Goal: Information Seeking & Learning: Learn about a topic

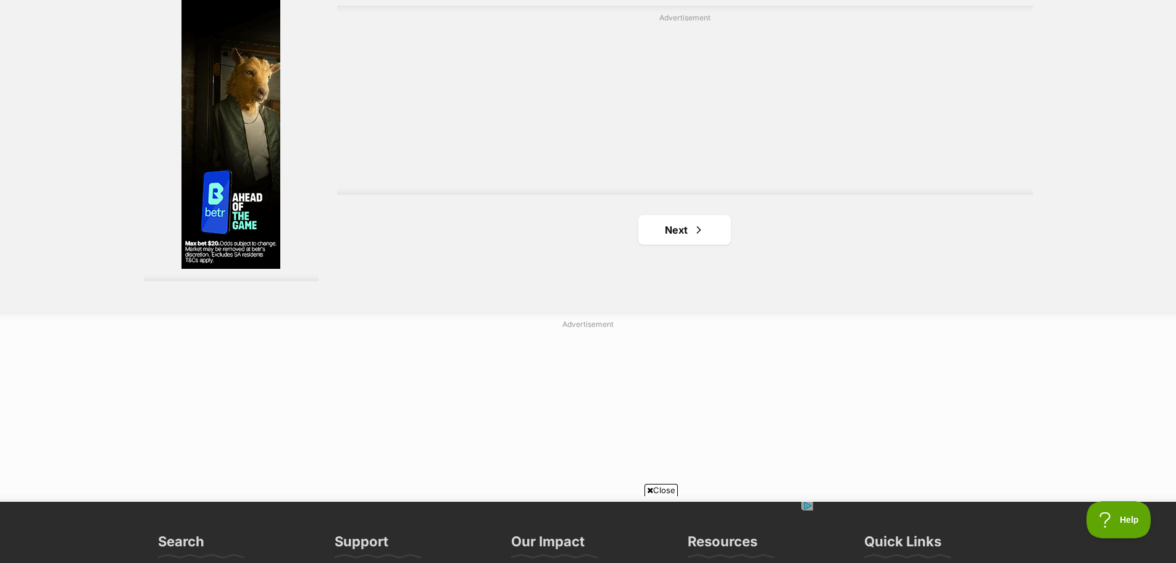
scroll to position [2285, 0]
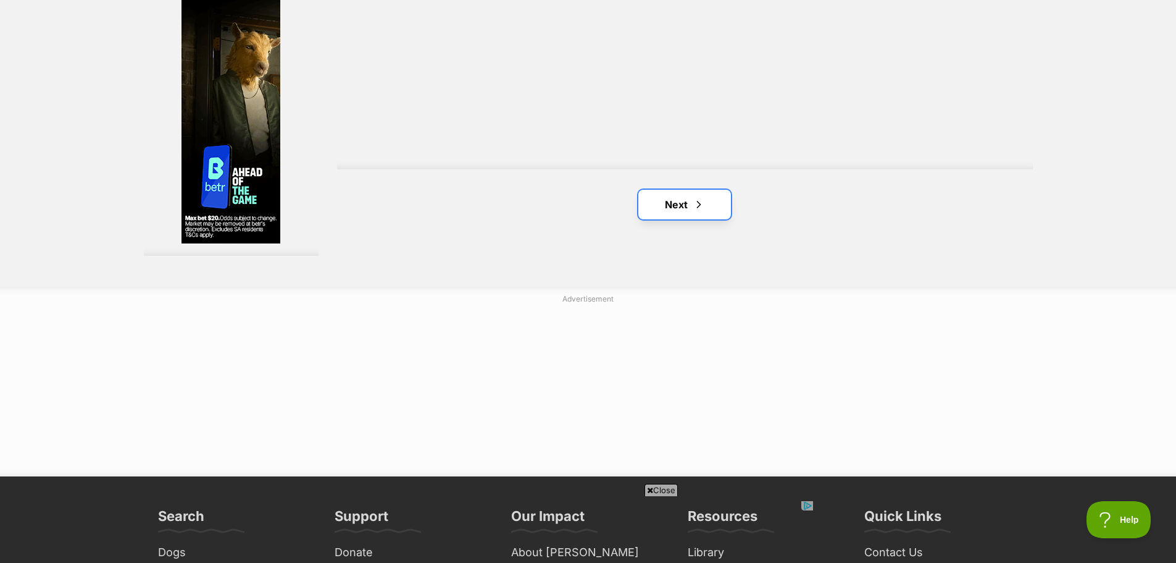
click at [694, 196] on link "Next" at bounding box center [685, 205] width 93 height 30
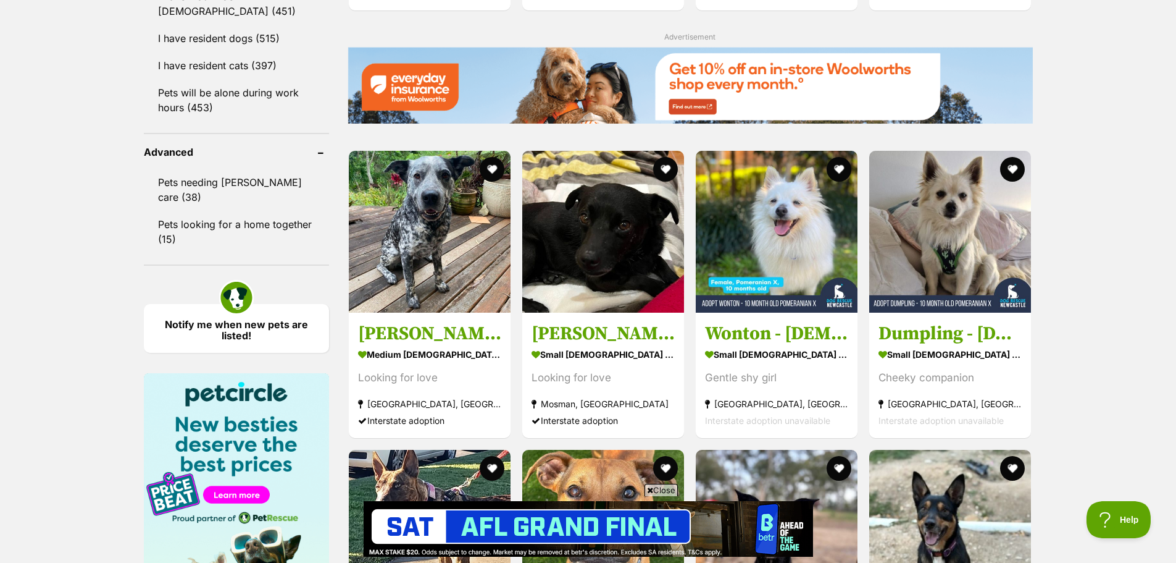
scroll to position [1544, 0]
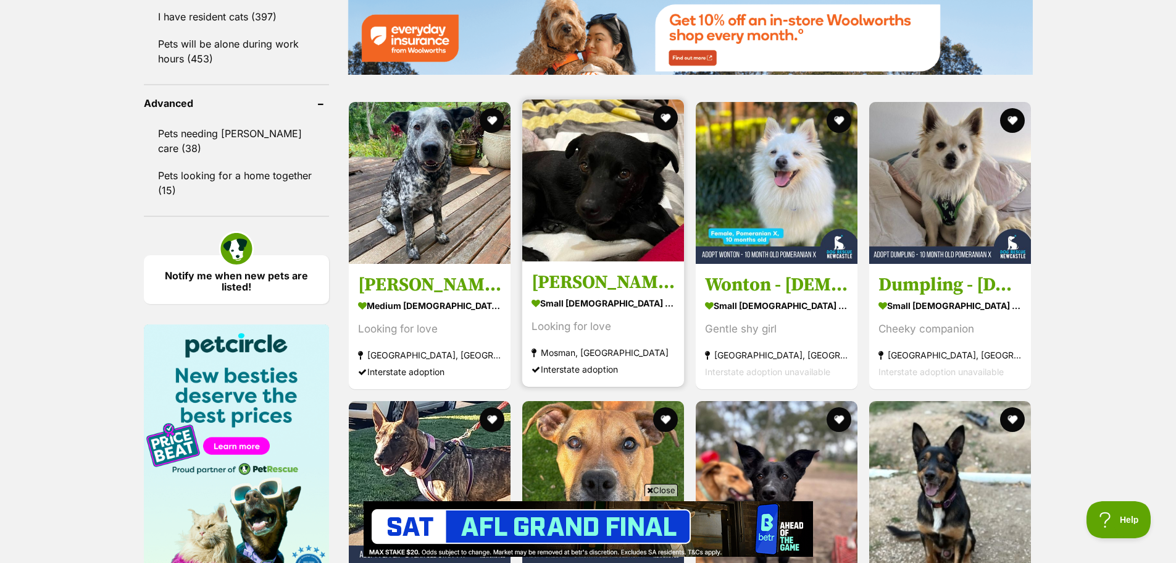
click at [624, 201] on img at bounding box center [603, 180] width 162 height 162
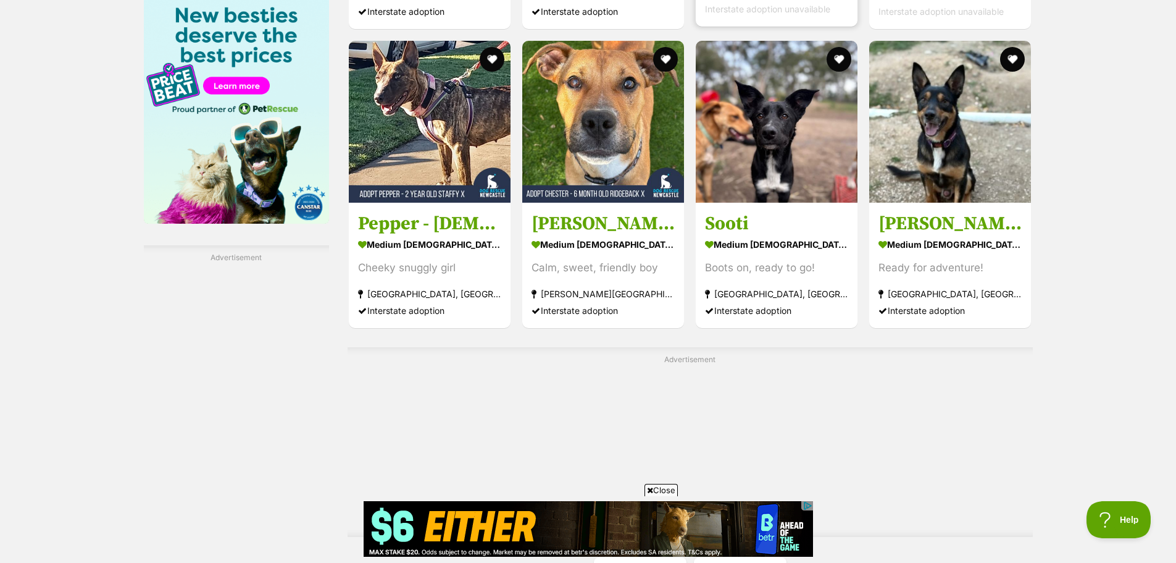
scroll to position [2285, 0]
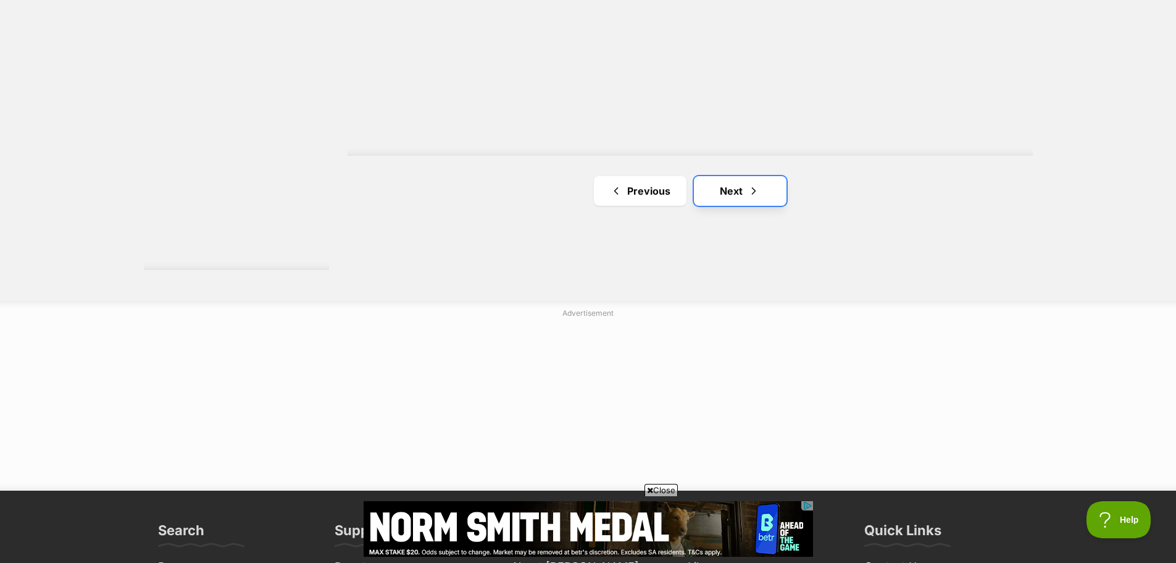
click at [752, 195] on span "Next page" at bounding box center [754, 190] width 12 height 15
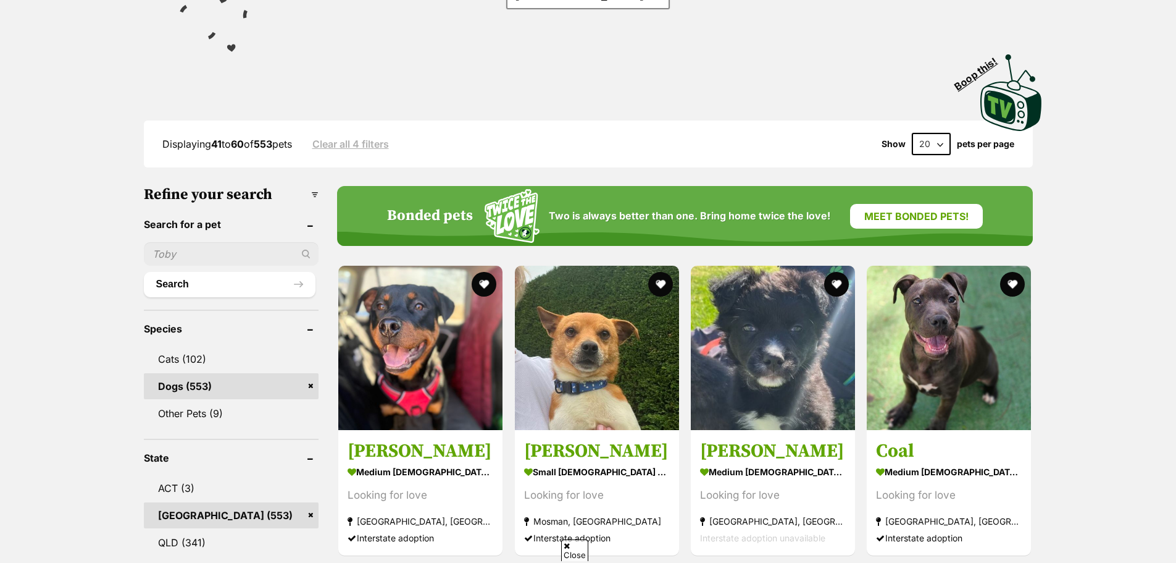
scroll to position [309, 0]
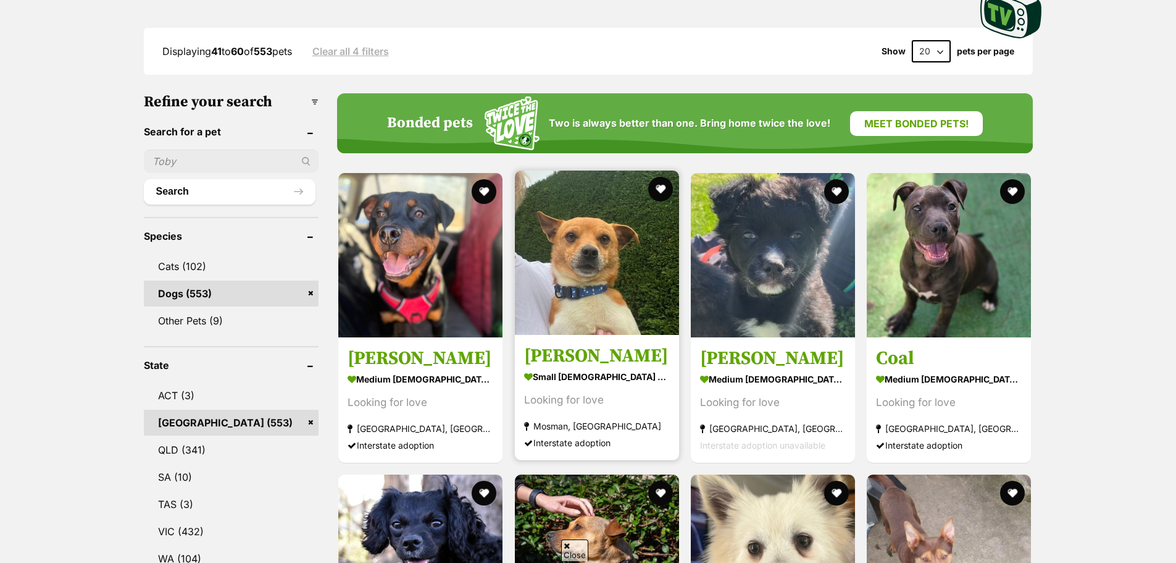
click at [615, 253] on img at bounding box center [597, 252] width 164 height 164
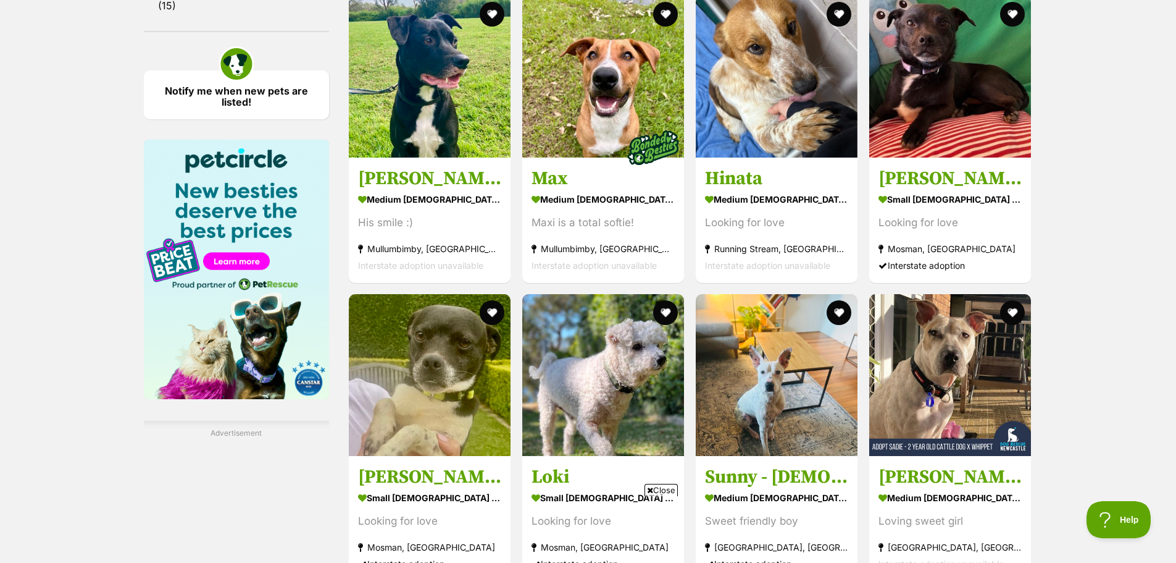
scroll to position [1729, 0]
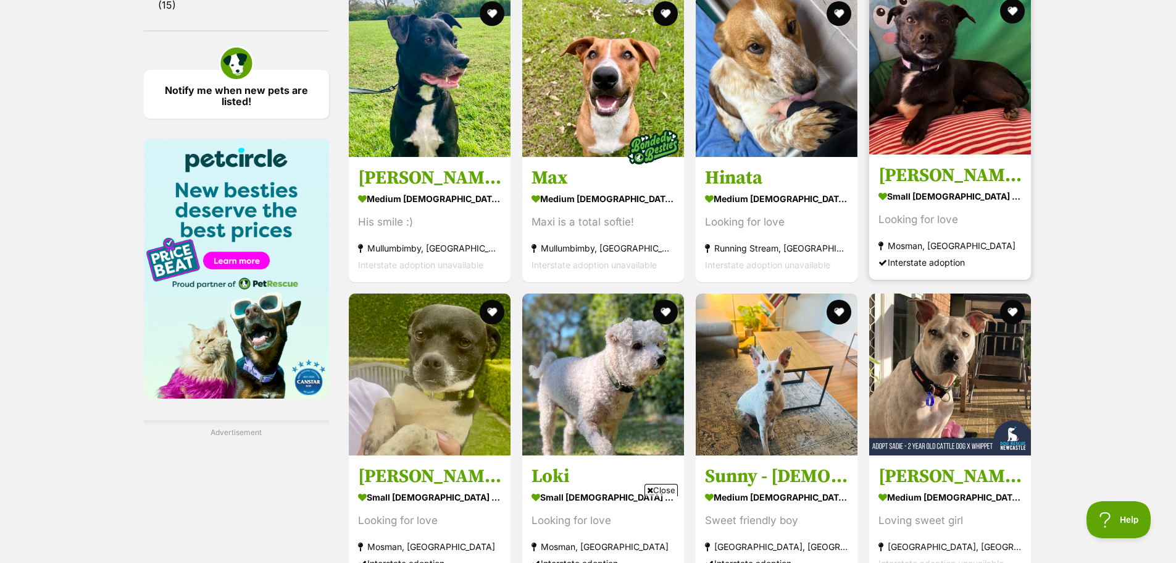
click at [954, 105] on img at bounding box center [951, 74] width 162 height 162
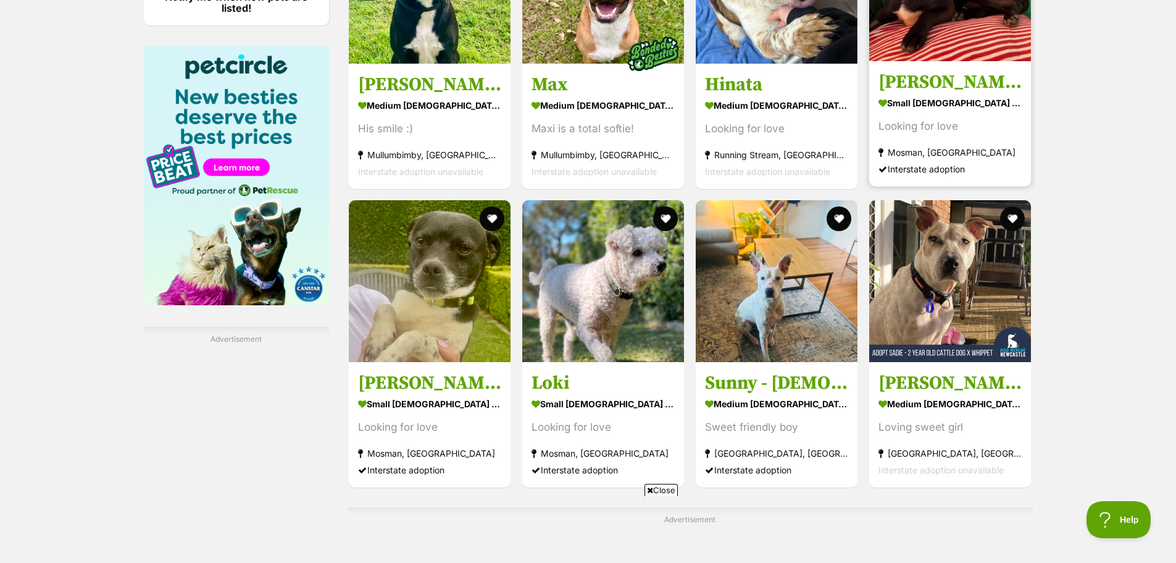
scroll to position [1915, 0]
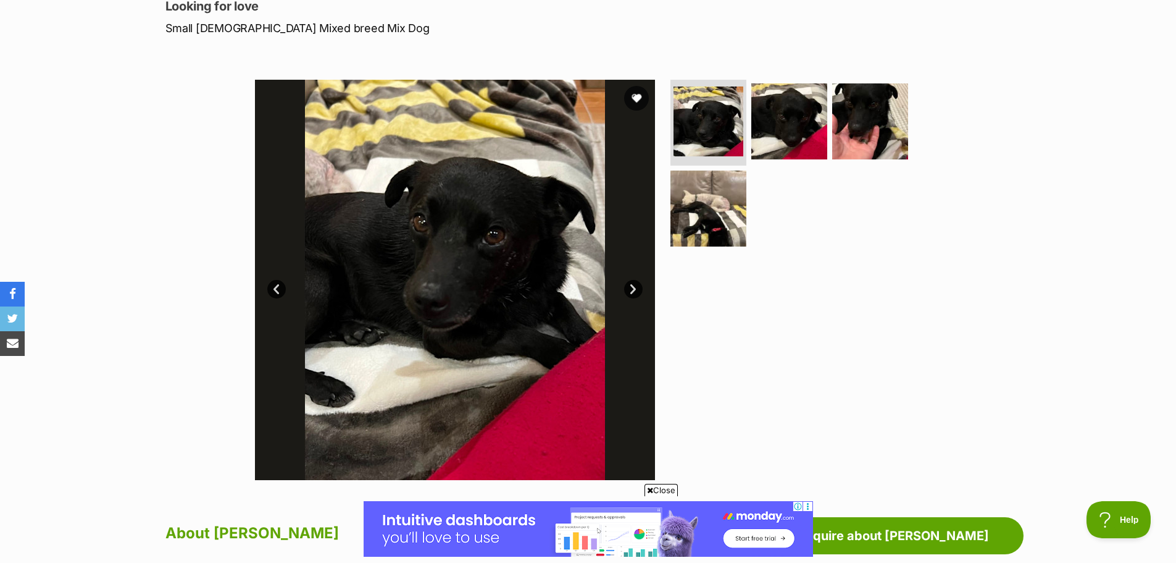
scroll to position [185, 0]
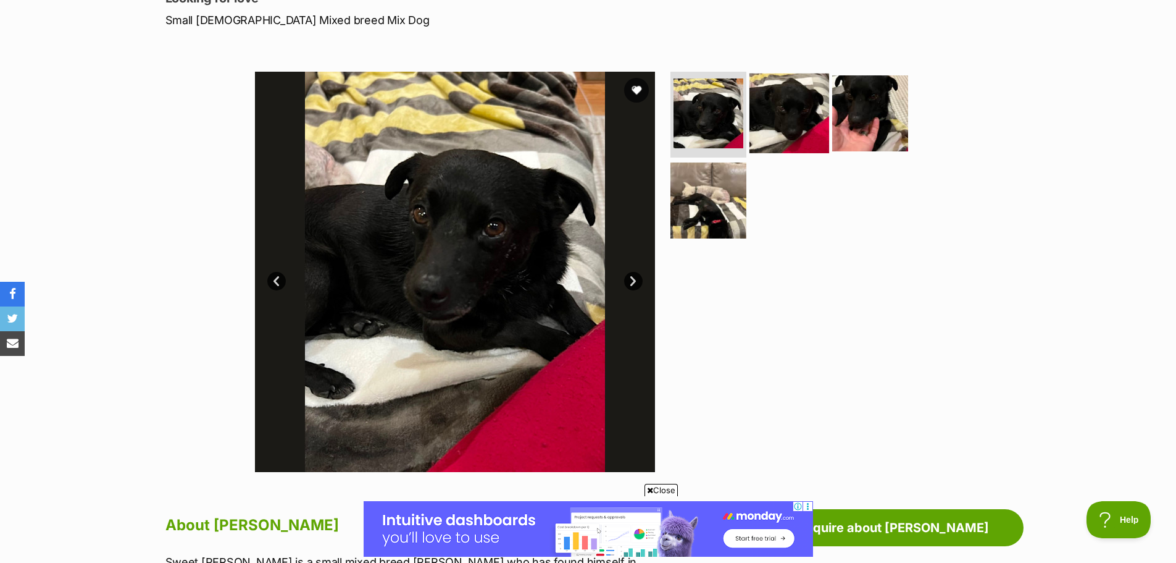
click at [784, 111] on img at bounding box center [790, 113] width 80 height 80
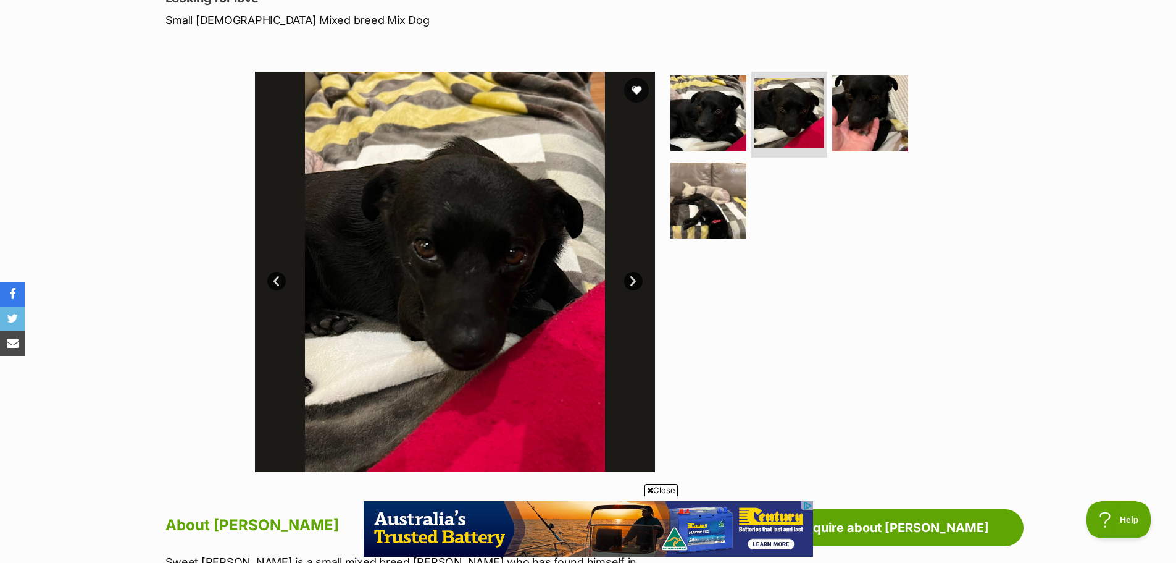
scroll to position [0, 0]
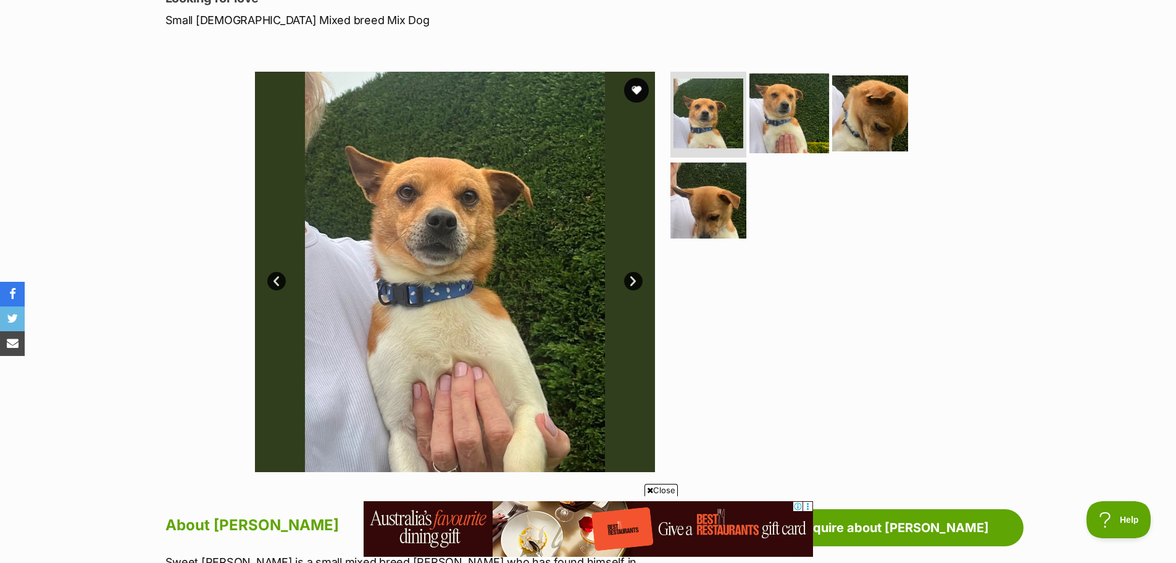
click at [807, 120] on img at bounding box center [790, 113] width 80 height 80
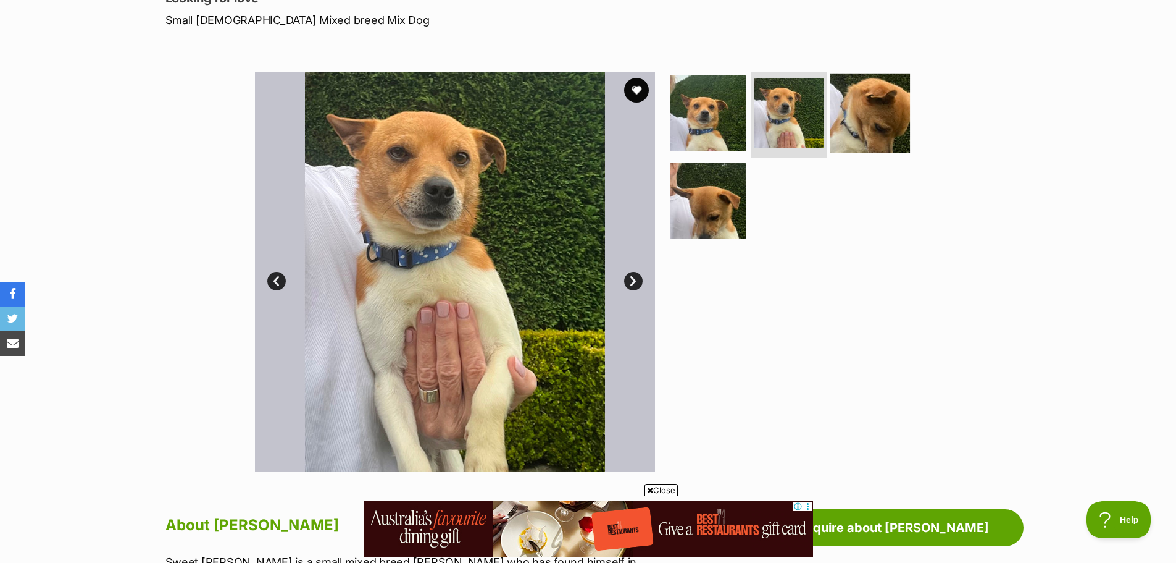
click at [859, 110] on img at bounding box center [871, 113] width 80 height 80
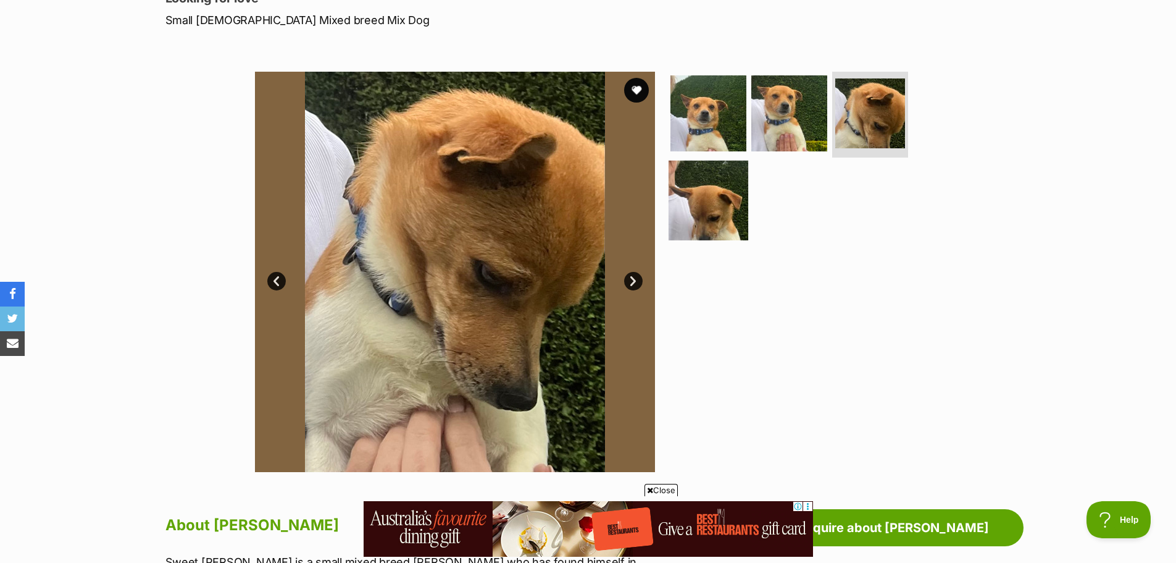
click at [724, 203] on img at bounding box center [709, 201] width 80 height 80
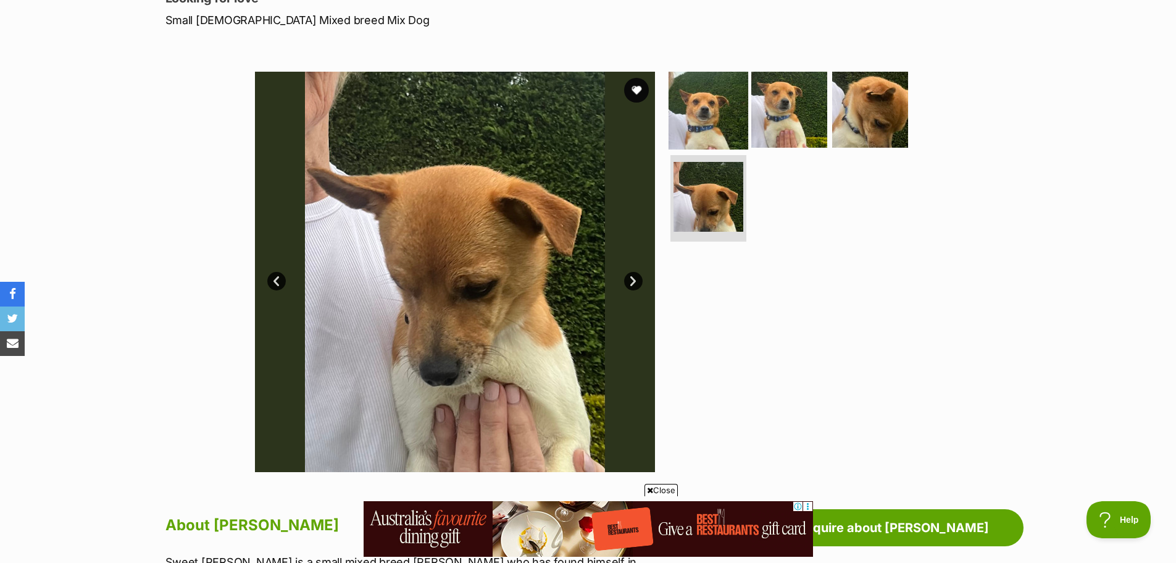
click at [728, 110] on img at bounding box center [709, 109] width 80 height 80
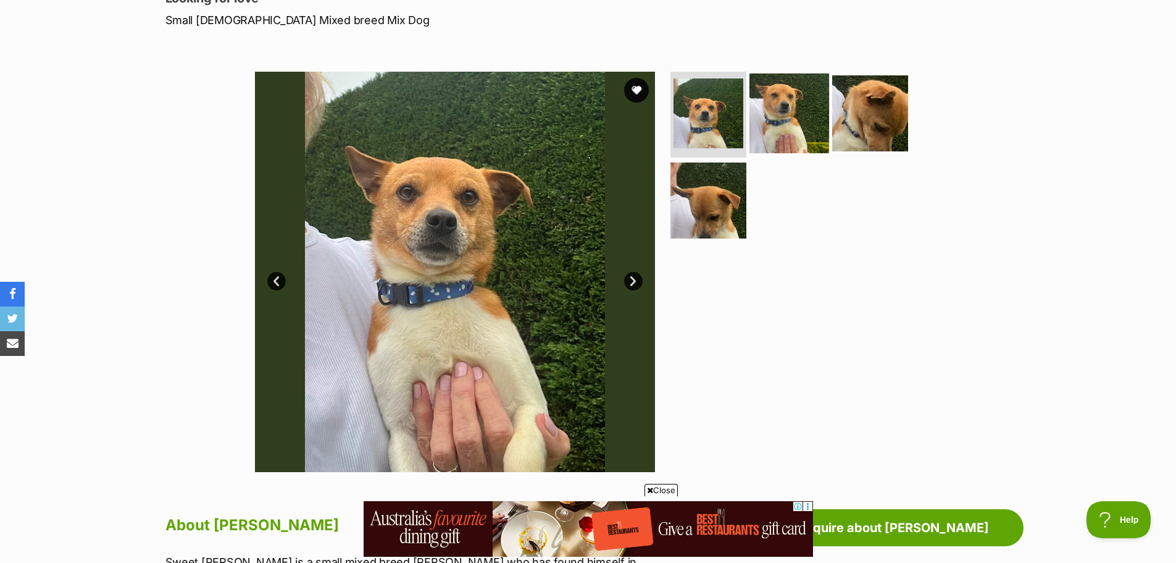
click at [795, 118] on img at bounding box center [790, 113] width 80 height 80
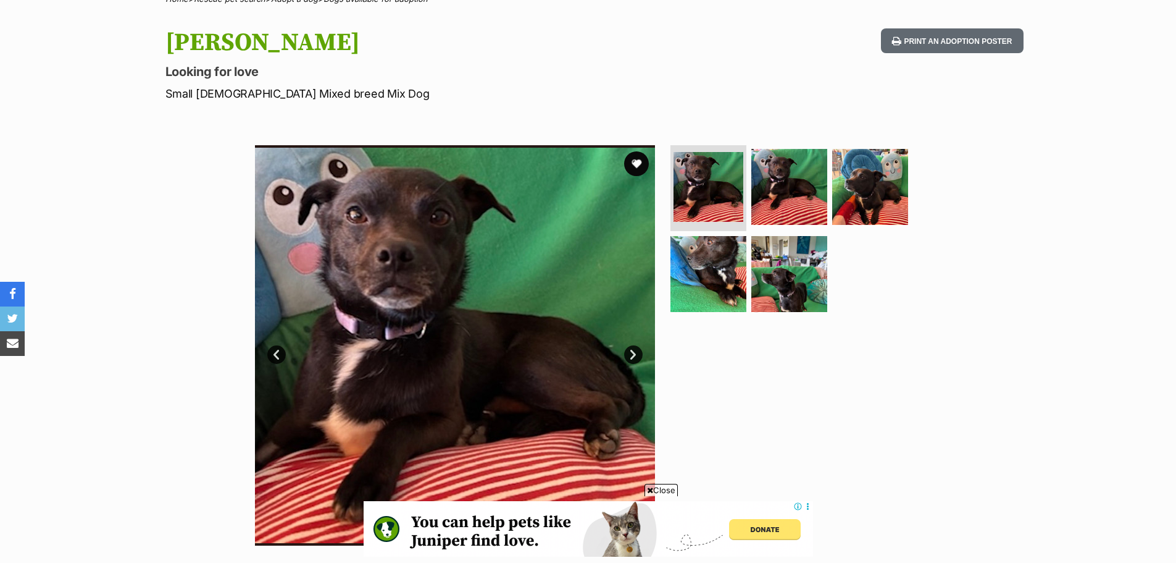
scroll to position [185, 0]
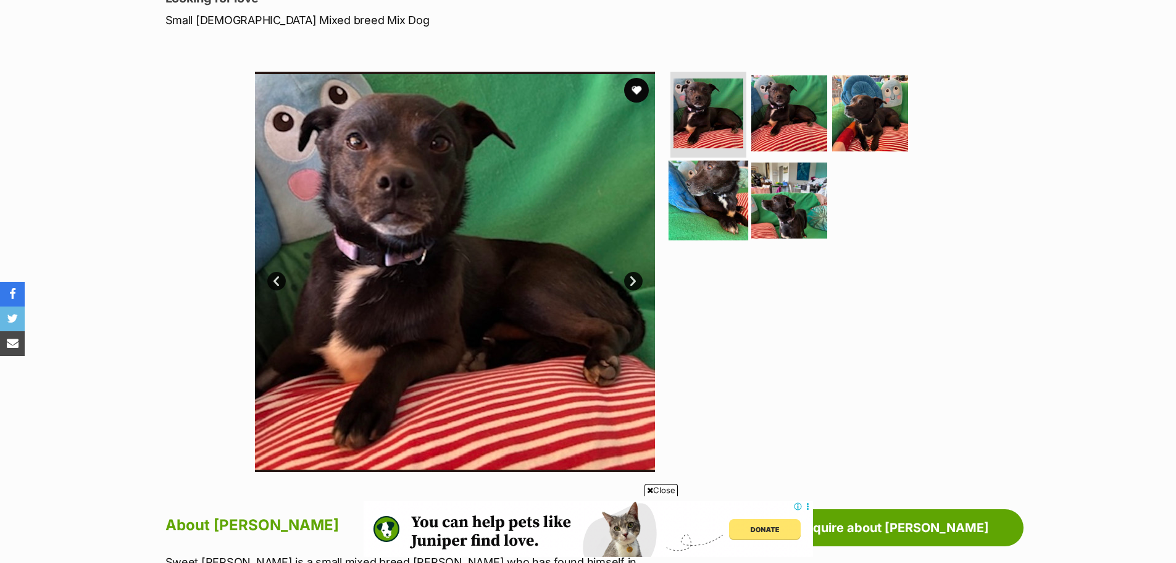
click at [723, 185] on img at bounding box center [709, 201] width 80 height 80
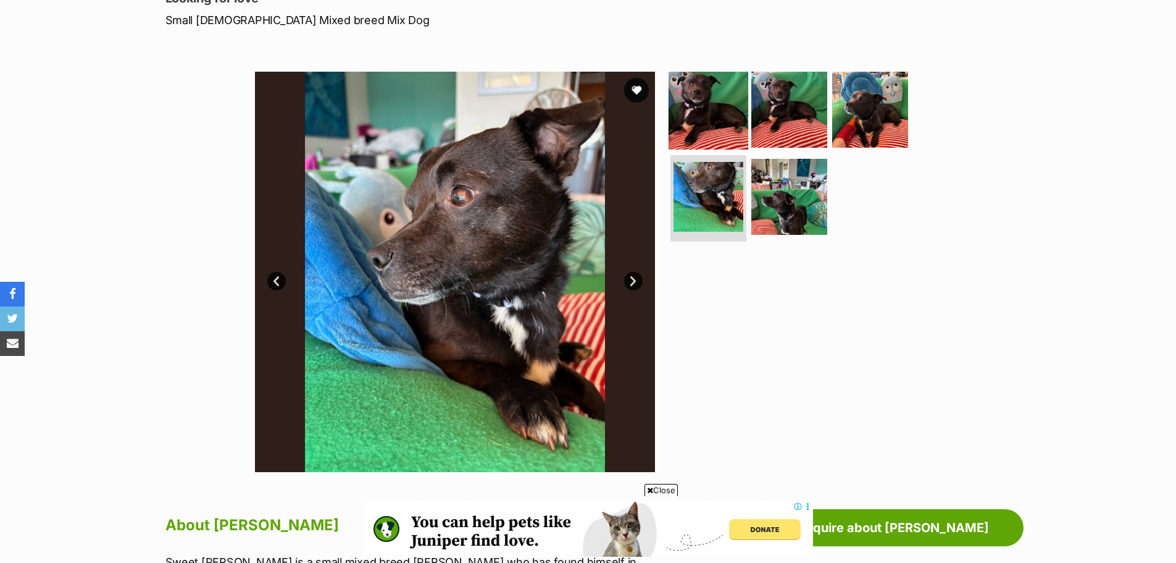
click at [724, 104] on img at bounding box center [709, 109] width 80 height 80
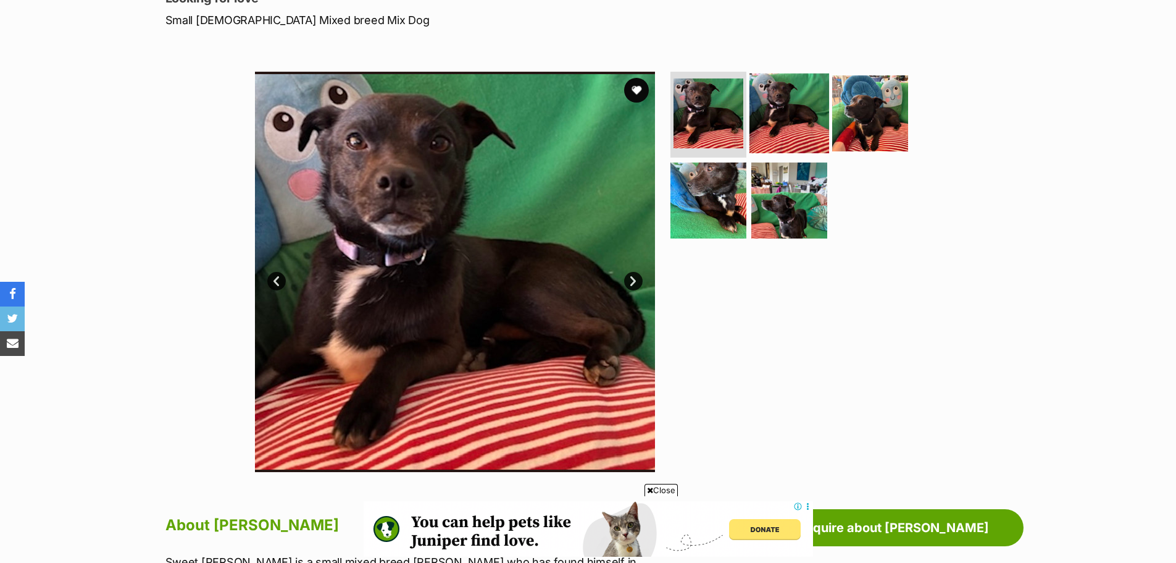
click at [763, 95] on img at bounding box center [790, 113] width 80 height 80
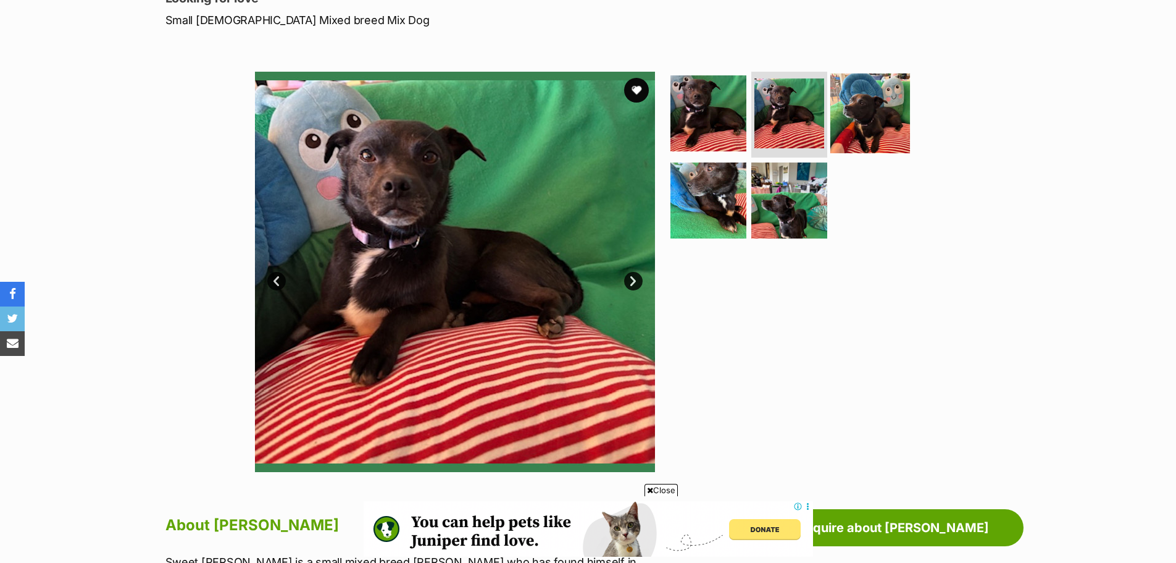
click at [864, 99] on img at bounding box center [871, 113] width 80 height 80
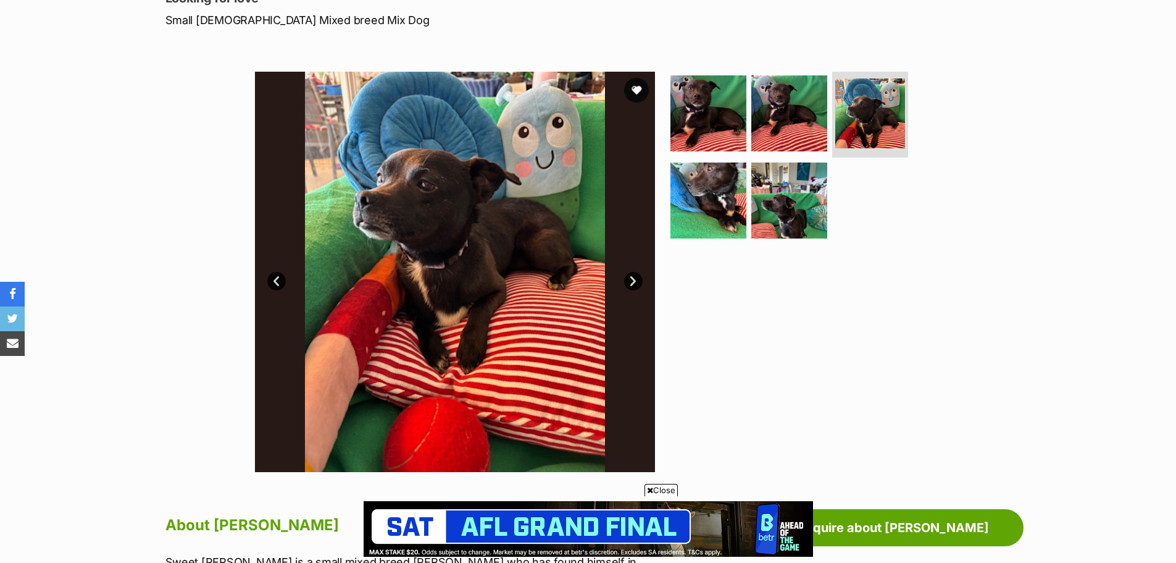
scroll to position [0, 0]
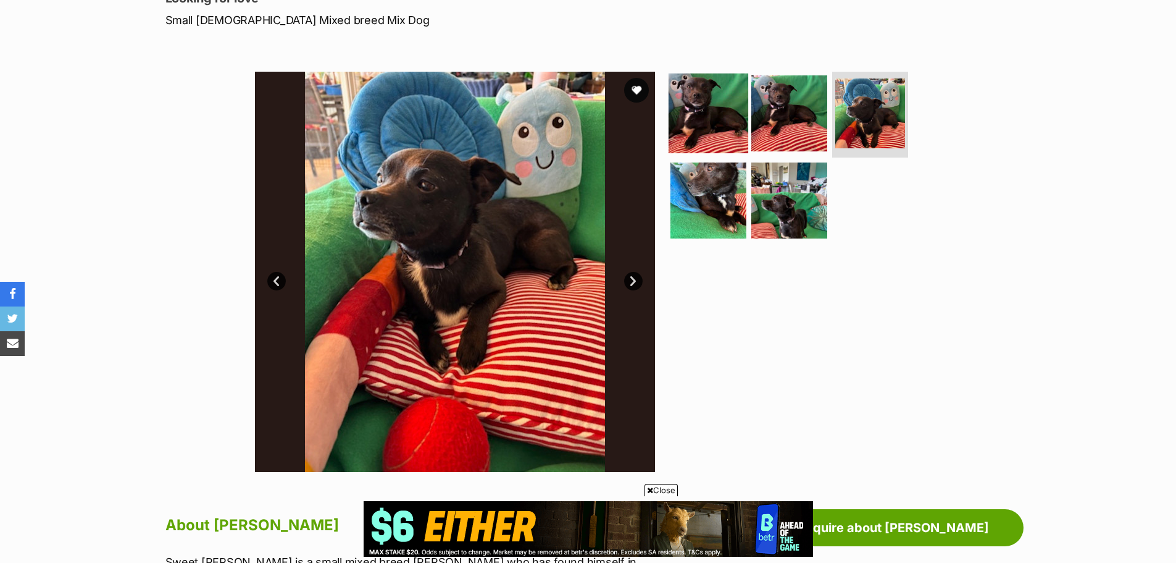
click at [707, 131] on img at bounding box center [709, 113] width 80 height 80
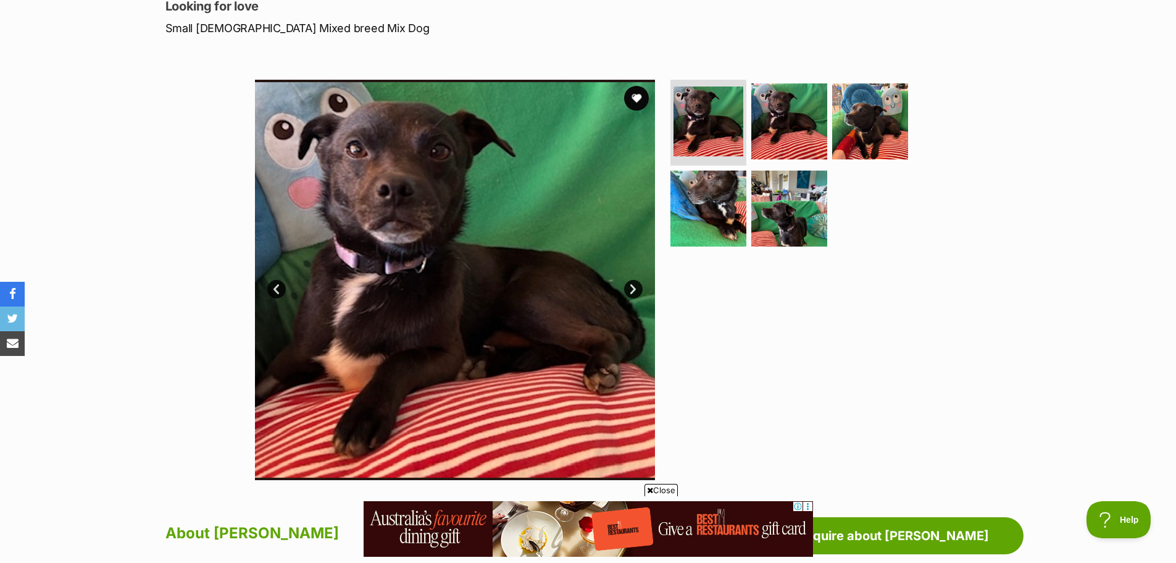
scroll to position [185, 0]
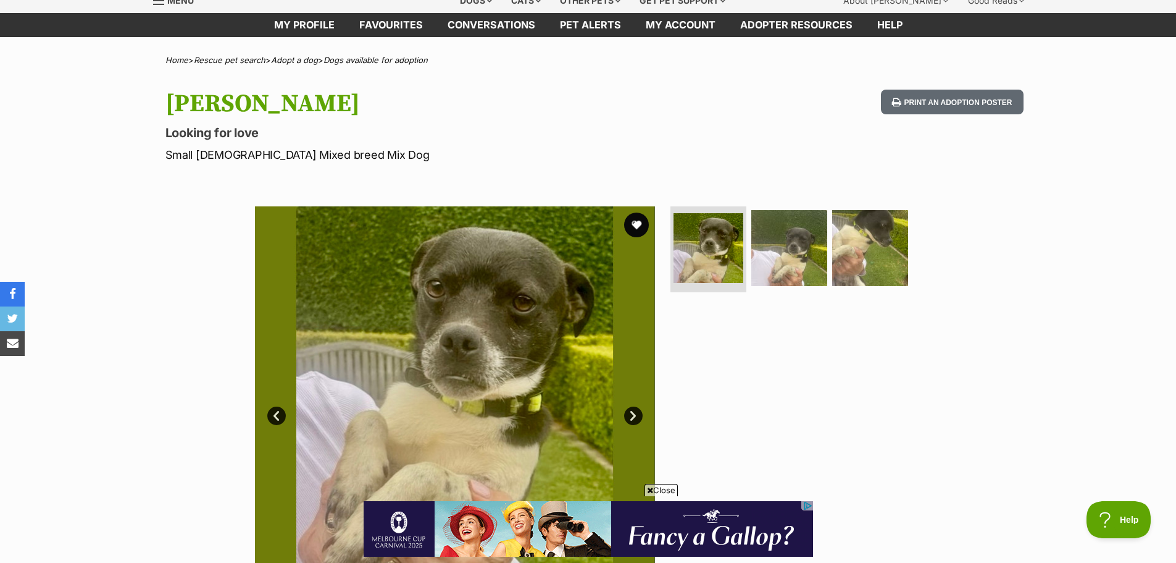
scroll to position [185, 0]
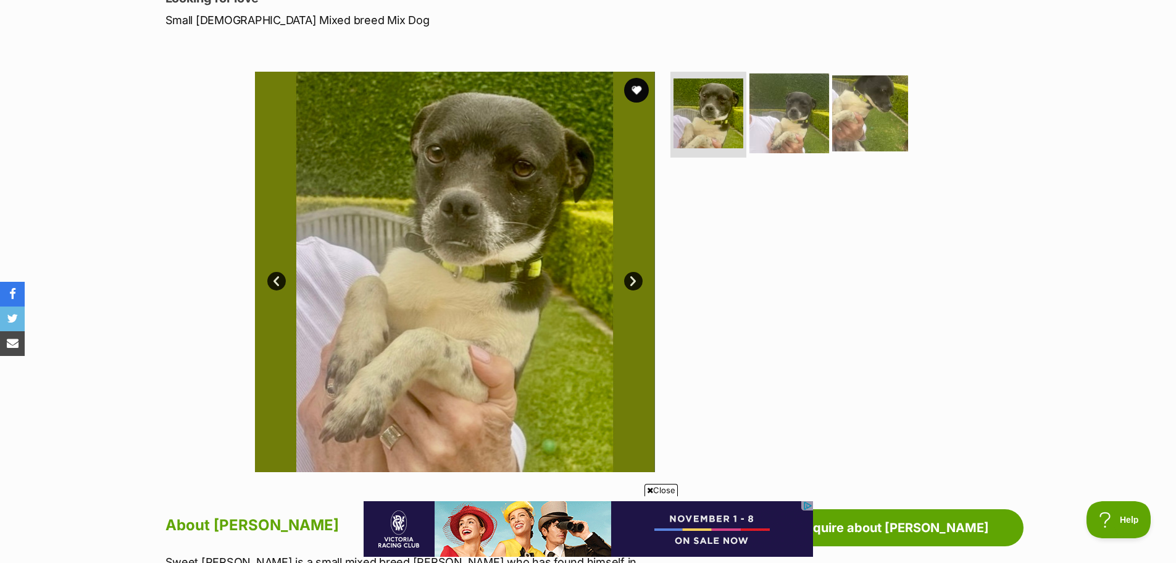
click at [776, 128] on img at bounding box center [790, 113] width 80 height 80
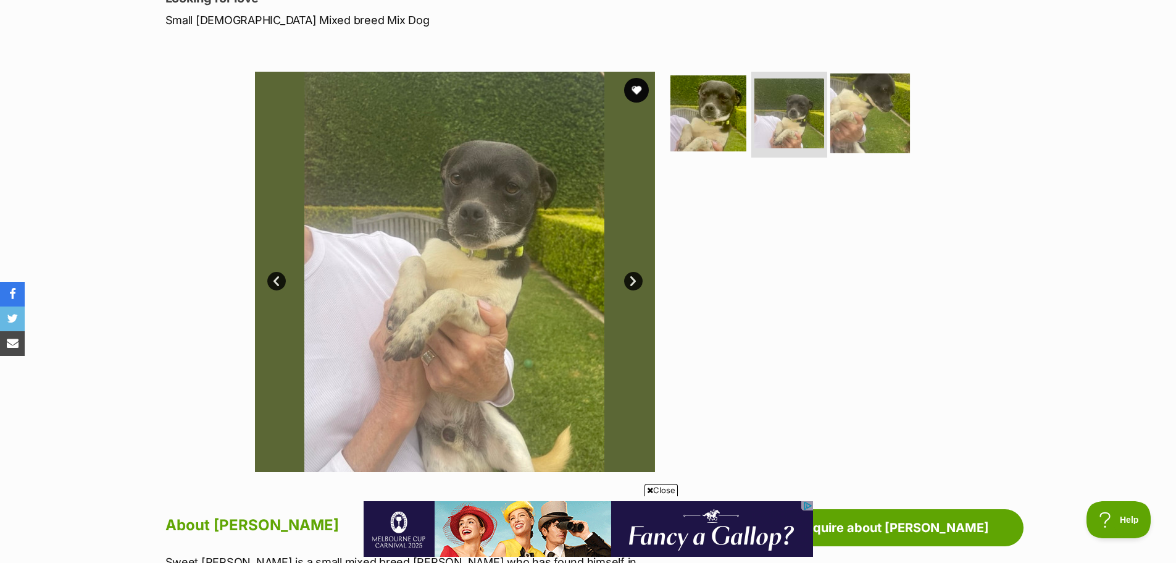
click at [860, 117] on img at bounding box center [871, 113] width 80 height 80
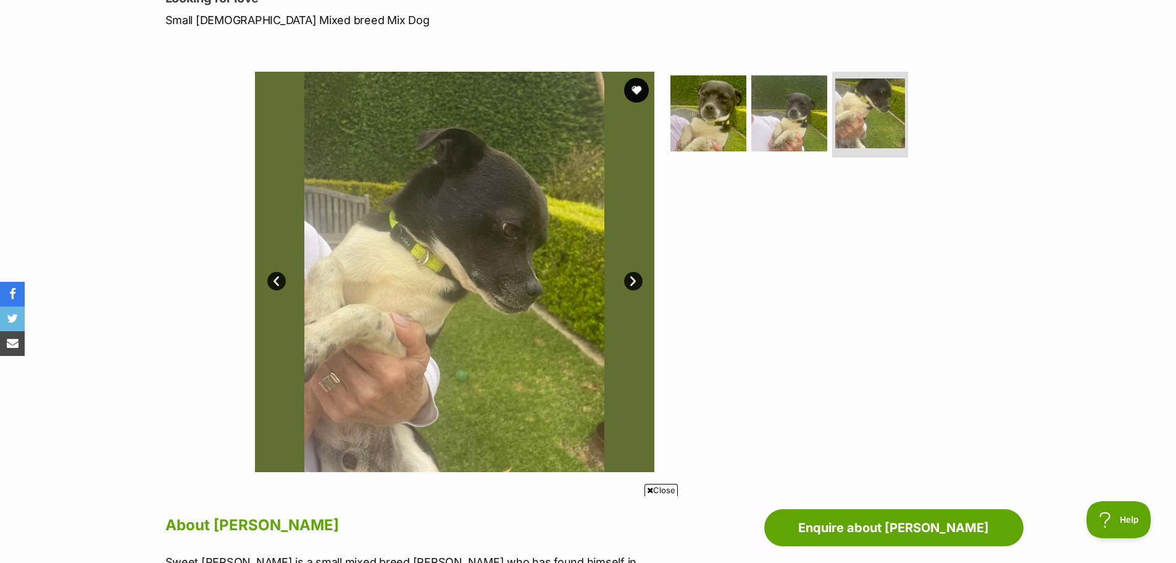
scroll to position [0, 0]
